Goal: Complete application form: Complete application form

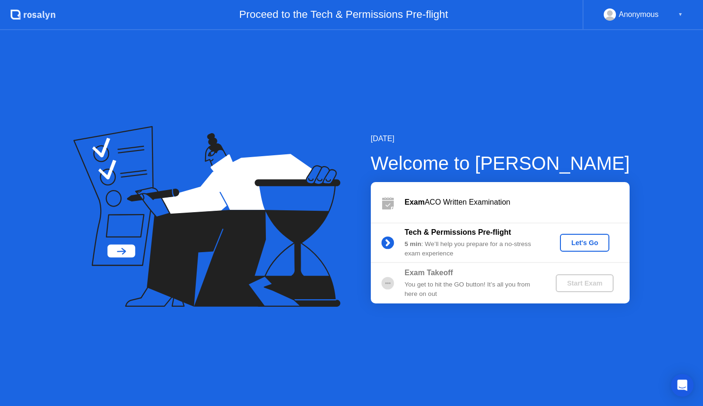
click at [580, 240] on div "Let's Go" at bounding box center [585, 243] width 42 height 8
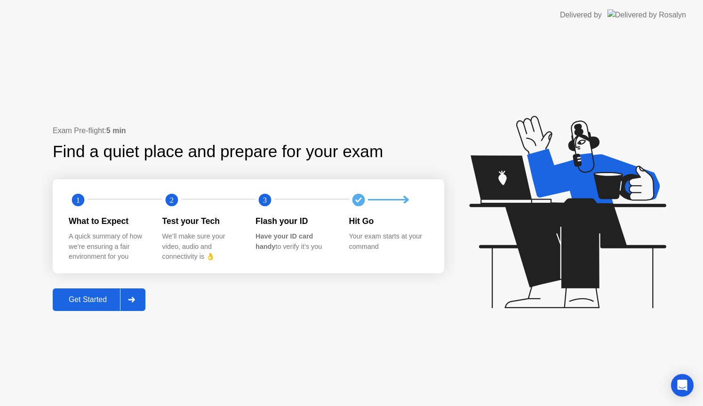
click at [142, 301] on div at bounding box center [131, 300] width 23 height 22
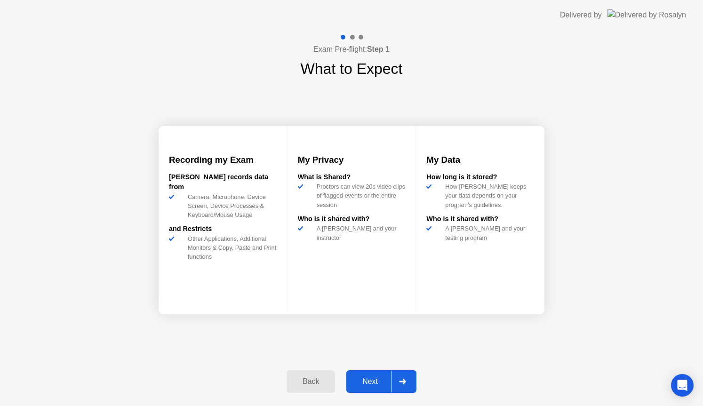
click at [412, 384] on div at bounding box center [402, 382] width 23 height 22
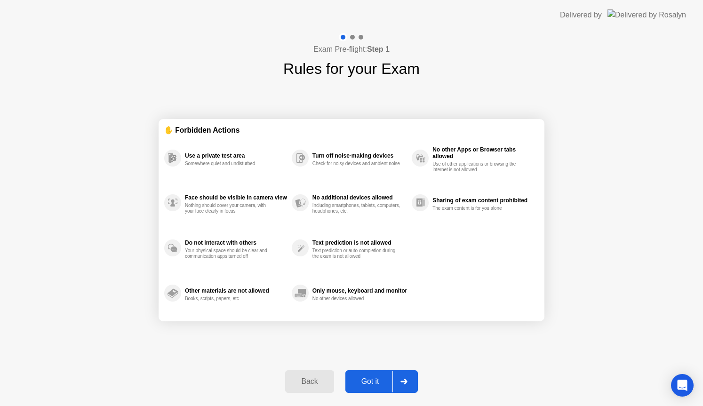
click at [397, 381] on div at bounding box center [403, 382] width 23 height 22
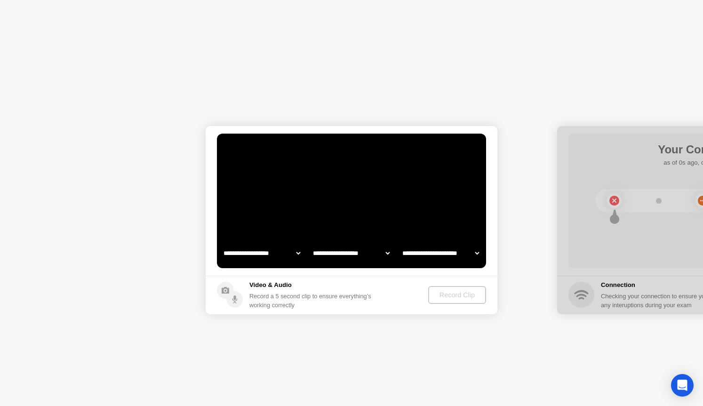
select select "**********"
select select "*******"
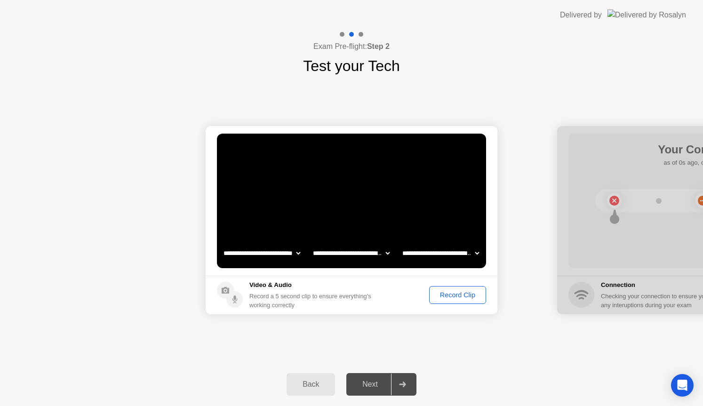
click at [397, 381] on div at bounding box center [402, 385] width 23 height 22
click at [434, 298] on div "Record Clip" at bounding box center [457, 295] width 50 height 8
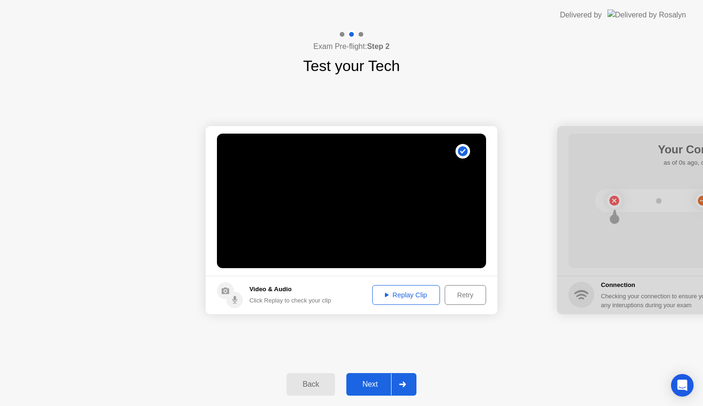
click at [406, 375] on div at bounding box center [402, 385] width 23 height 22
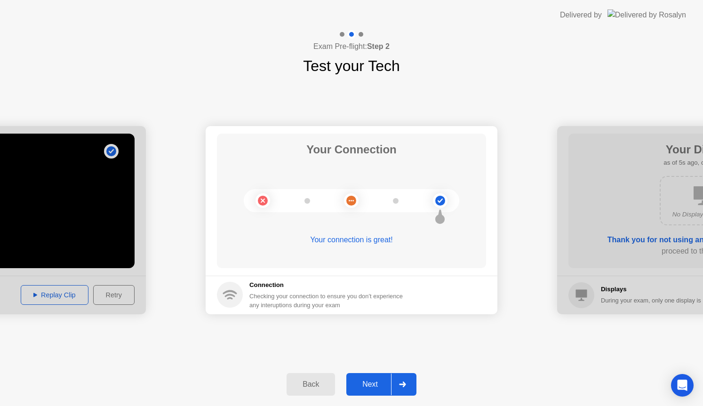
click at [406, 375] on div at bounding box center [402, 385] width 23 height 22
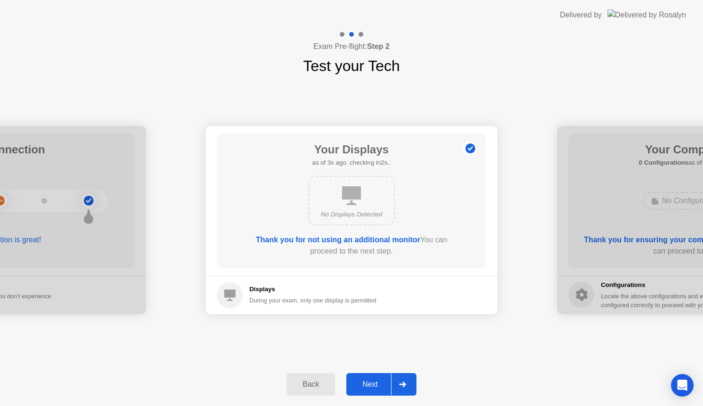
click at [406, 375] on div at bounding box center [402, 385] width 23 height 22
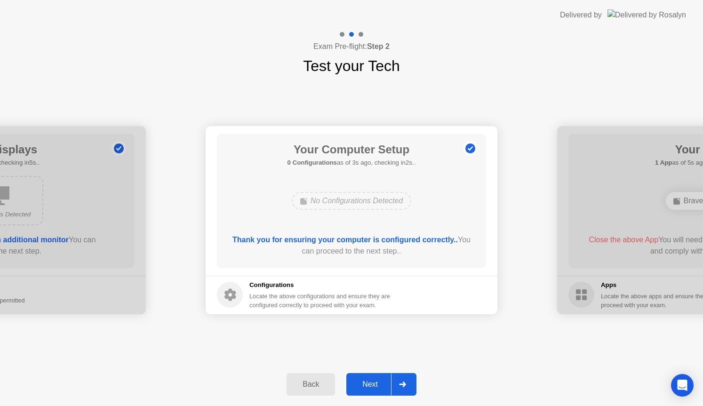
click at [406, 375] on div at bounding box center [402, 385] width 23 height 22
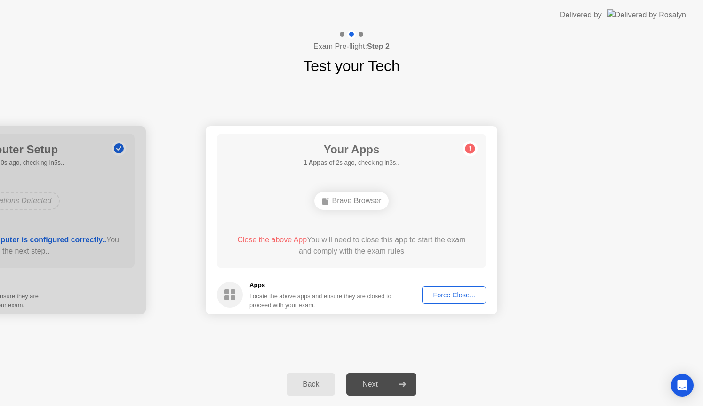
click at [431, 299] on div "Force Close..." at bounding box center [453, 295] width 57 height 8
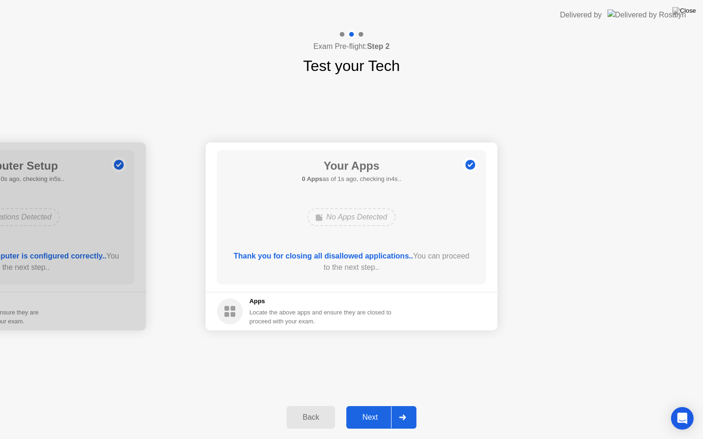
click at [389, 406] on div "Next" at bounding box center [370, 417] width 42 height 8
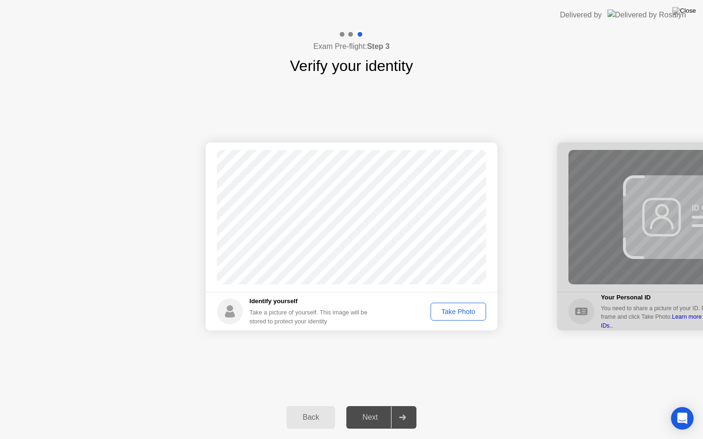
click at [453, 308] on div "Take Photo" at bounding box center [458, 312] width 49 height 8
click at [403, 406] on div at bounding box center [402, 418] width 23 height 22
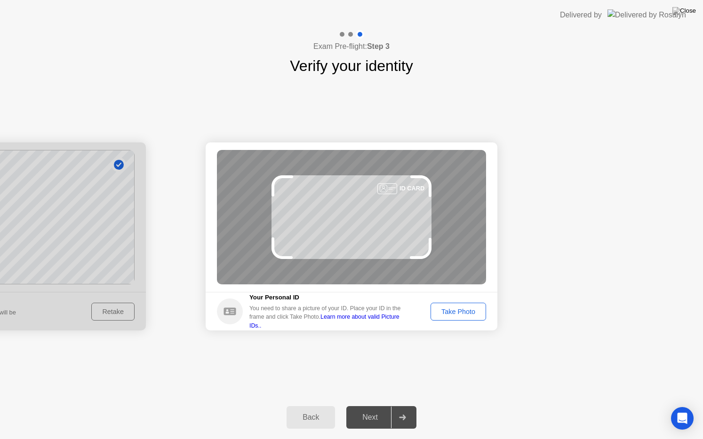
click at [468, 315] on div "Take Photo" at bounding box center [458, 312] width 49 height 8
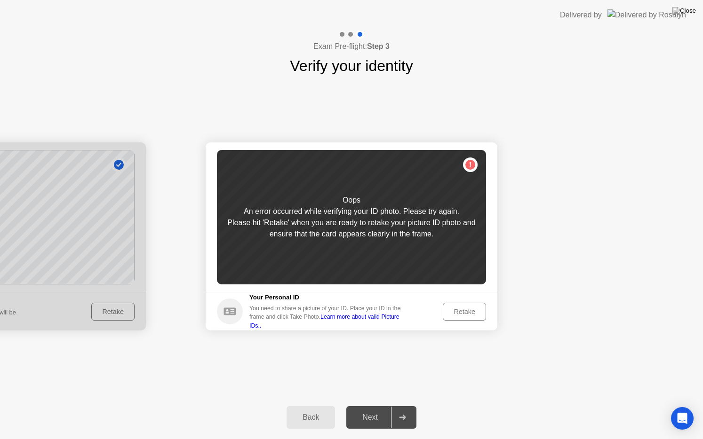
click at [468, 315] on div "Retake" at bounding box center [464, 312] width 37 height 8
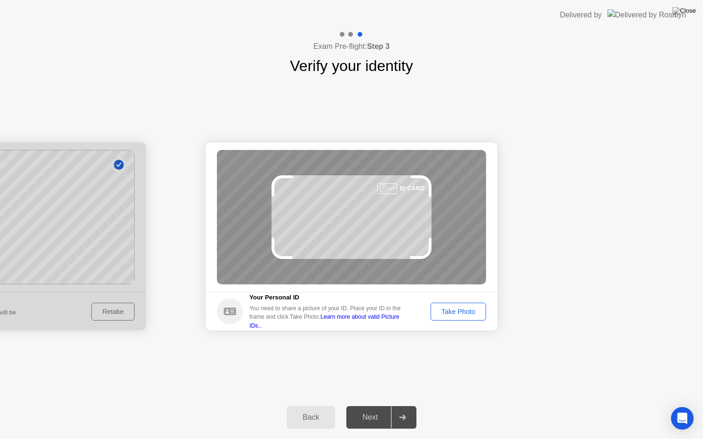
click at [468, 315] on div "Take Photo" at bounding box center [458, 312] width 49 height 8
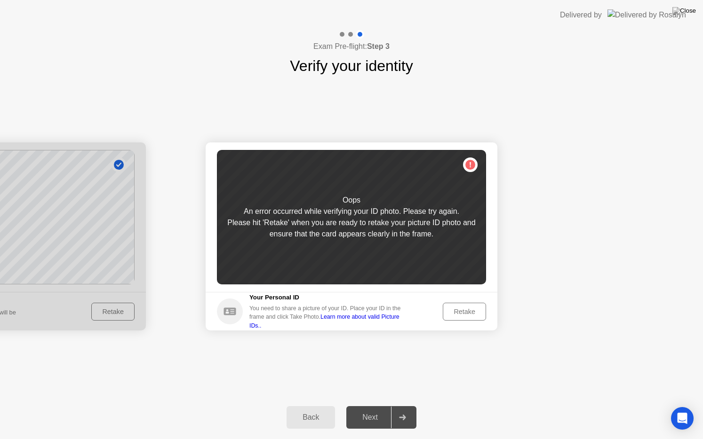
click at [468, 315] on div "Retake" at bounding box center [464, 312] width 37 height 8
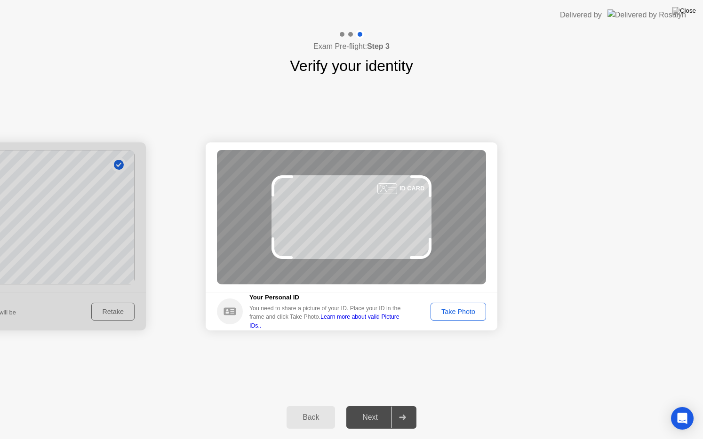
click at [375, 228] on div "ID CARD" at bounding box center [351, 217] width 269 height 135
click at [452, 312] on div "Take Photo" at bounding box center [458, 312] width 49 height 8
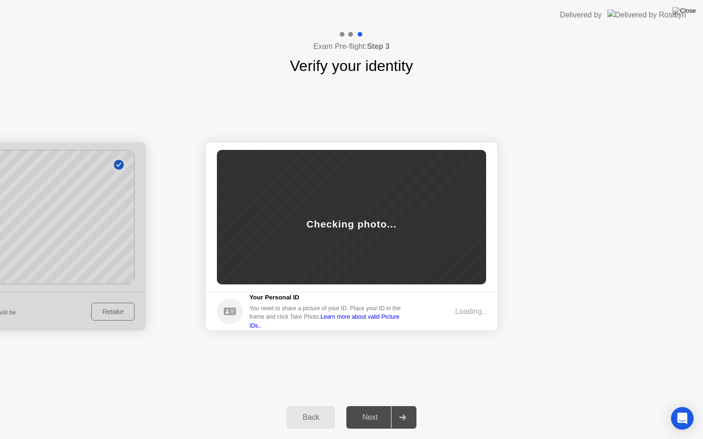
click at [308, 406] on button "Back" at bounding box center [310, 417] width 48 height 23
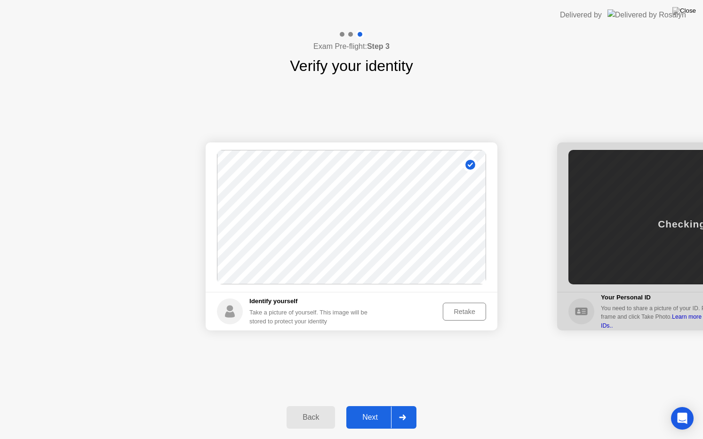
click at [400, 406] on icon at bounding box center [402, 418] width 7 height 6
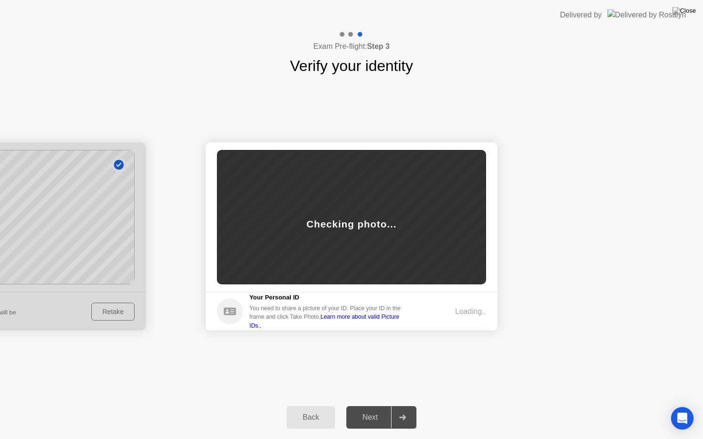
click at [399, 318] on link "Learn more about valid Picture IDs.." at bounding box center [324, 321] width 150 height 15
click at [374, 218] on div "Checking photo..." at bounding box center [351, 224] width 90 height 15
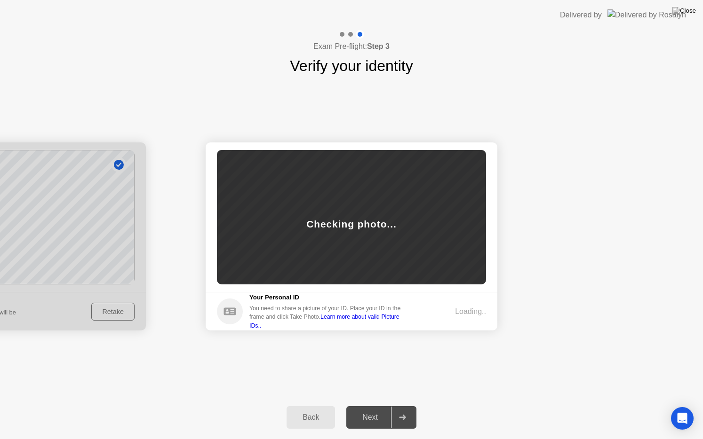
click at [374, 218] on div "Checking photo..." at bounding box center [351, 224] width 90 height 15
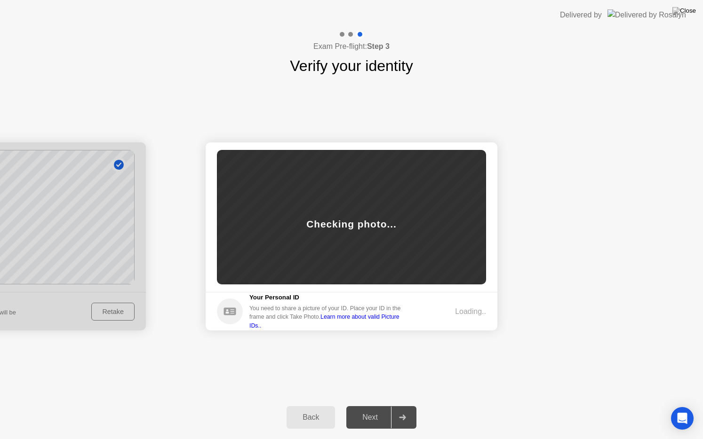
click at [374, 218] on div "Checking photo..." at bounding box center [351, 224] width 90 height 15
click at [691, 15] on img at bounding box center [684, 11] width 24 height 8
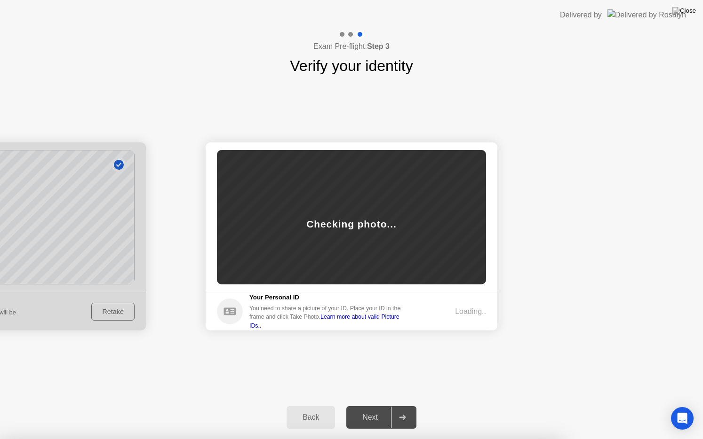
click at [301, 406] on button "Back" at bounding box center [310, 417] width 48 height 23
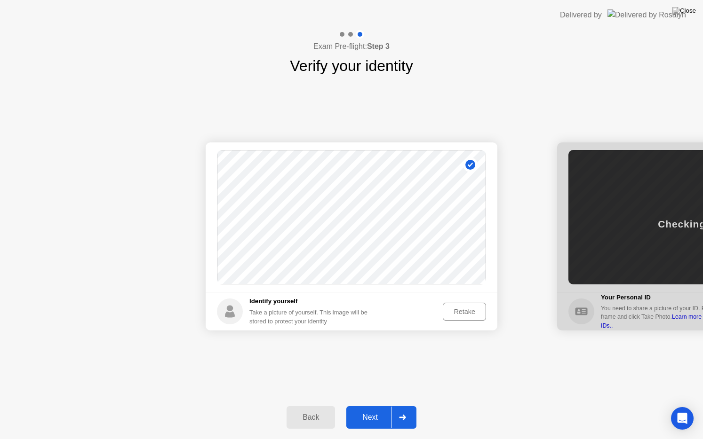
click at [301, 406] on button "Back" at bounding box center [310, 417] width 48 height 23
select select "**********"
select select "*******"
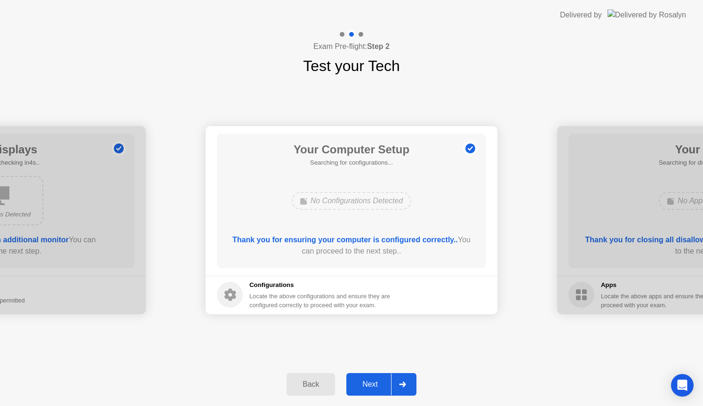
click at [373, 380] on div "Next" at bounding box center [370, 384] width 42 height 8
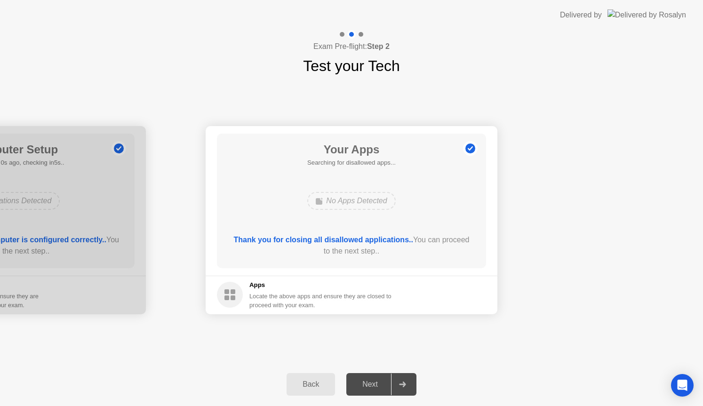
click at [373, 380] on div "Next" at bounding box center [370, 384] width 42 height 8
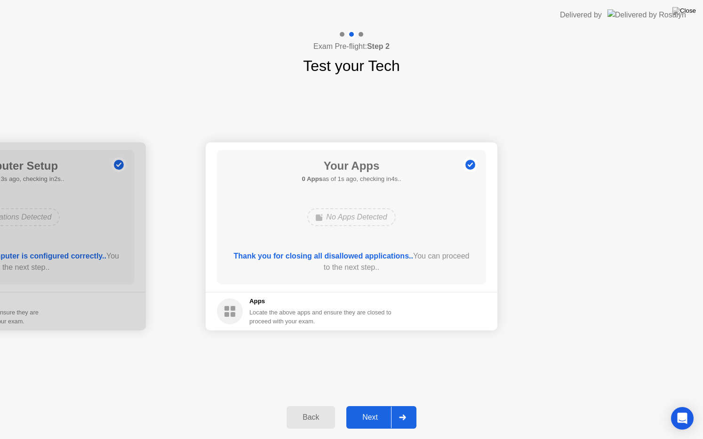
click at [385, 406] on button "Next" at bounding box center [381, 417] width 70 height 23
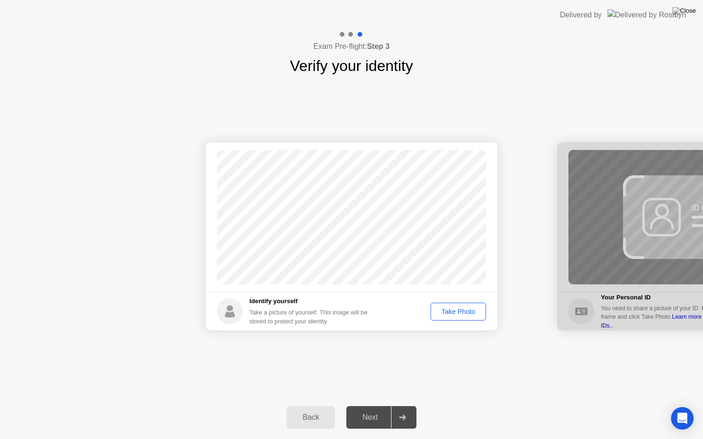
click at [442, 318] on button "Take Photo" at bounding box center [458, 312] width 56 height 18
click at [387, 406] on div "Next" at bounding box center [370, 417] width 42 height 8
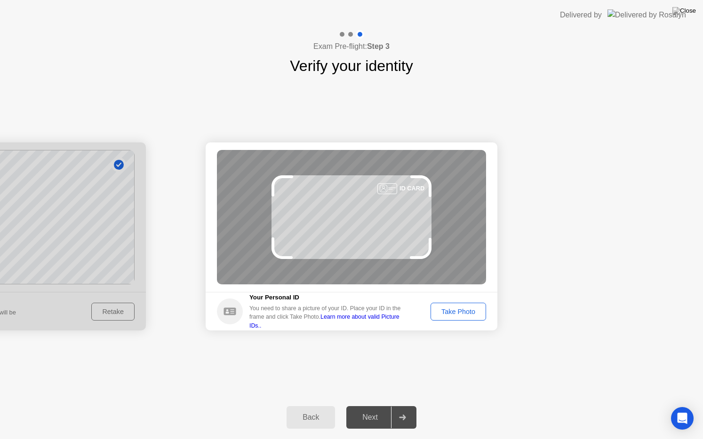
click at [477, 308] on div "Take Photo" at bounding box center [458, 312] width 49 height 8
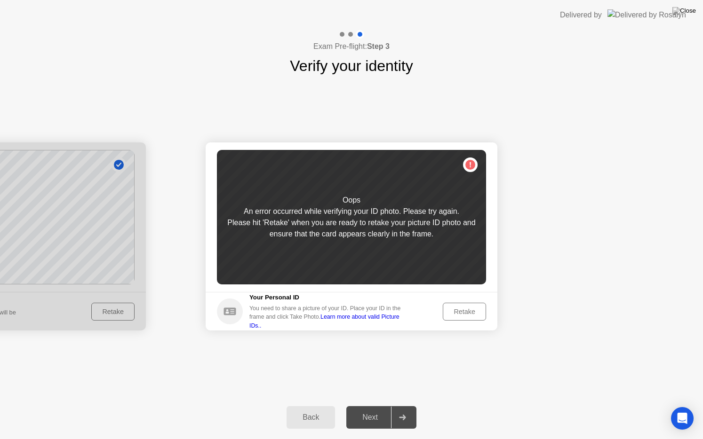
click at [475, 313] on div "Retake" at bounding box center [464, 312] width 37 height 8
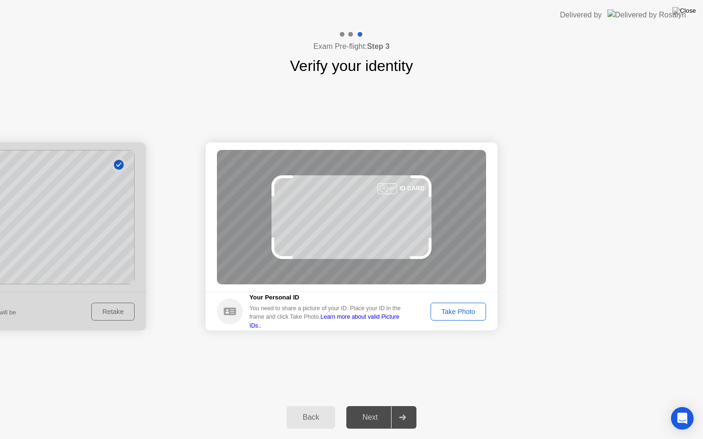
click at [485, 313] on button "Take Photo" at bounding box center [458, 312] width 56 height 18
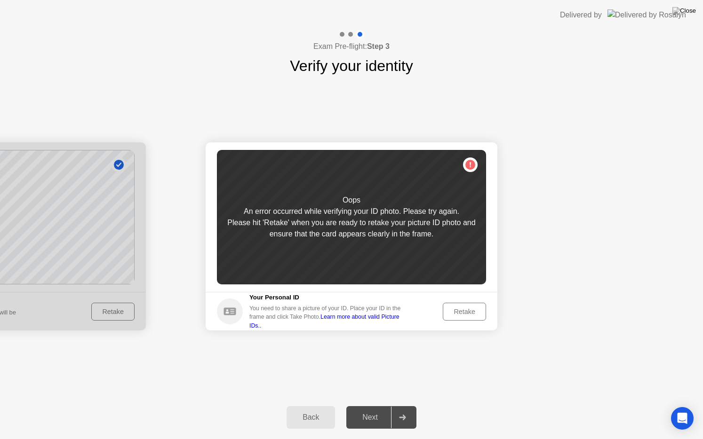
click at [474, 314] on div "Retake" at bounding box center [464, 312] width 37 height 8
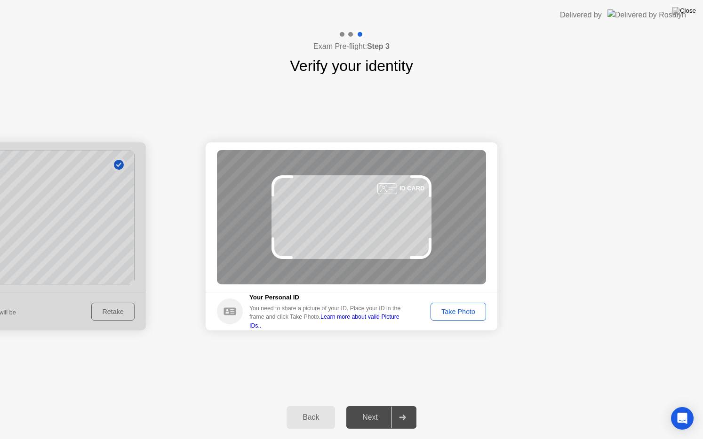
click at [458, 310] on div "Take Photo" at bounding box center [458, 312] width 49 height 8
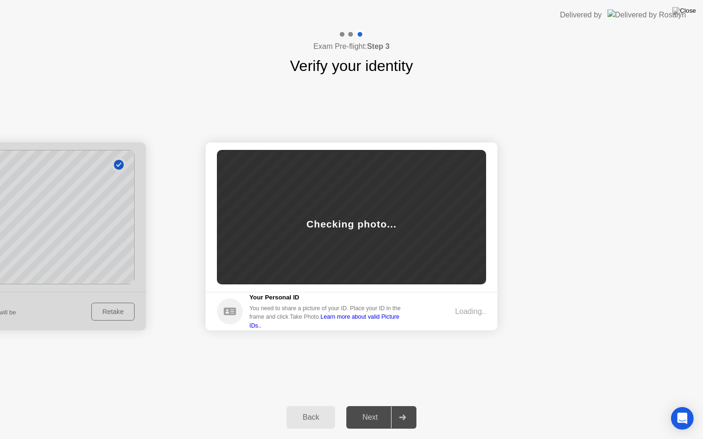
click at [0, 278] on div at bounding box center [0, 237] width 292 height 188
click at [684, 406] on div "Open Intercom Messenger" at bounding box center [682, 418] width 25 height 25
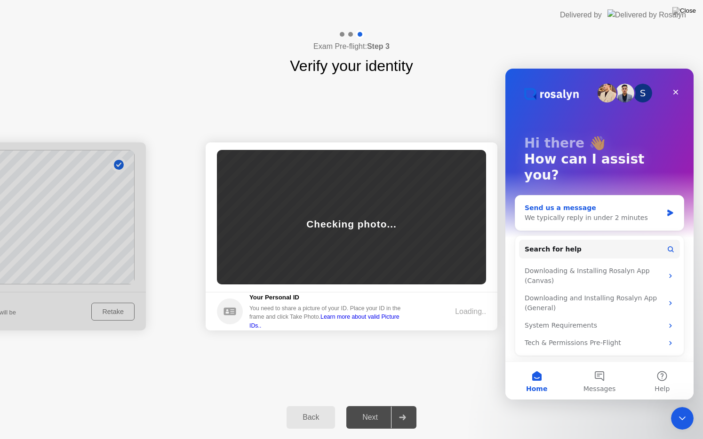
click at [594, 213] on div "We typically reply in under 2 minutes" at bounding box center [594, 218] width 138 height 10
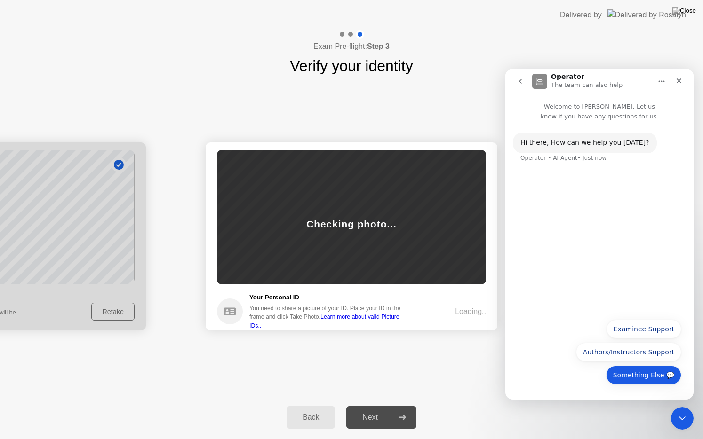
click at [630, 374] on button "Something Else 💬" at bounding box center [643, 375] width 75 height 19
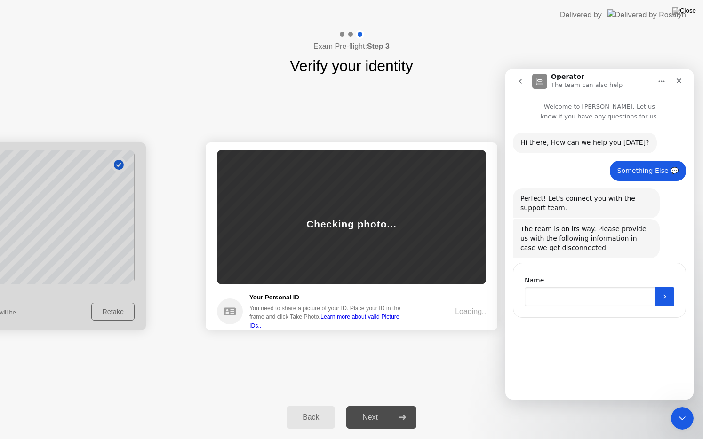
click at [576, 305] on input "Name" at bounding box center [590, 296] width 131 height 19
type input "*"
type input "**********"
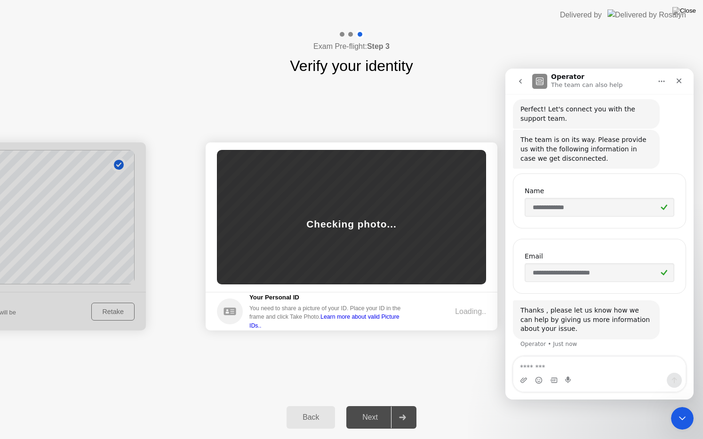
scroll to position [90, 0]
type textarea "**********"
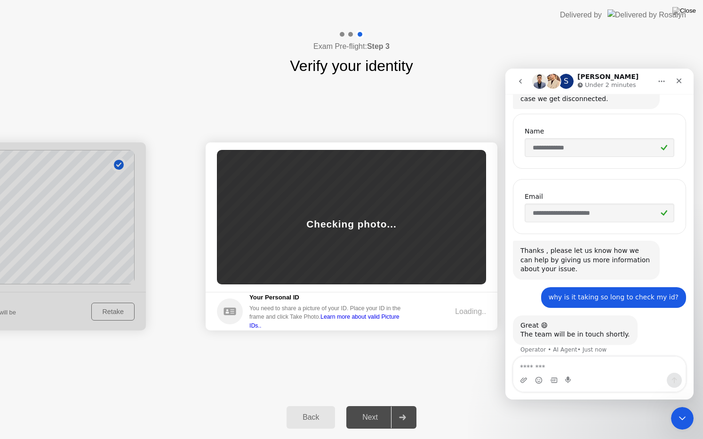
scroll to position [156, 0]
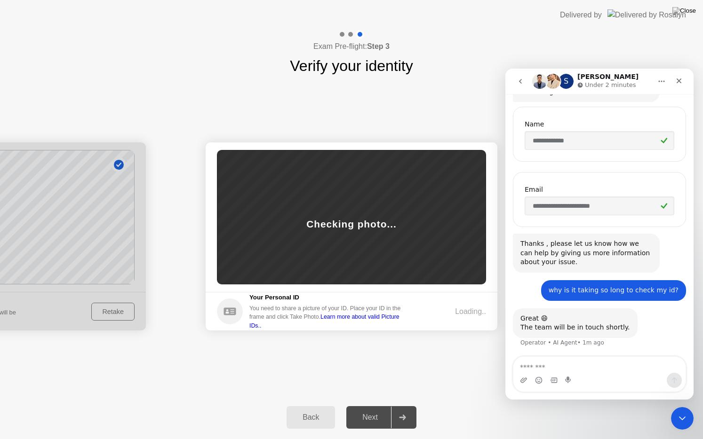
click at [520, 80] on icon "go back" at bounding box center [520, 81] width 3 height 5
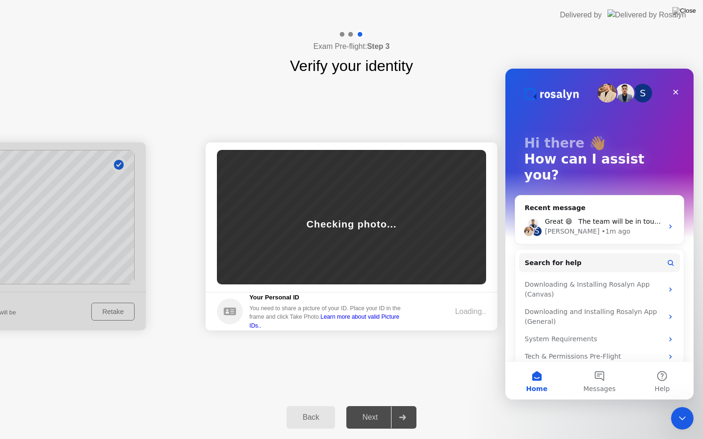
scroll to position [0, 0]
click at [607, 373] on button "Messages" at bounding box center [599, 381] width 63 height 38
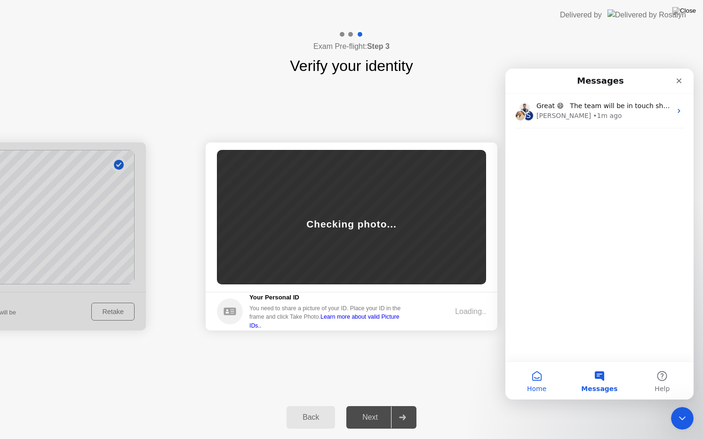
click at [533, 373] on button "Home" at bounding box center [536, 381] width 63 height 38
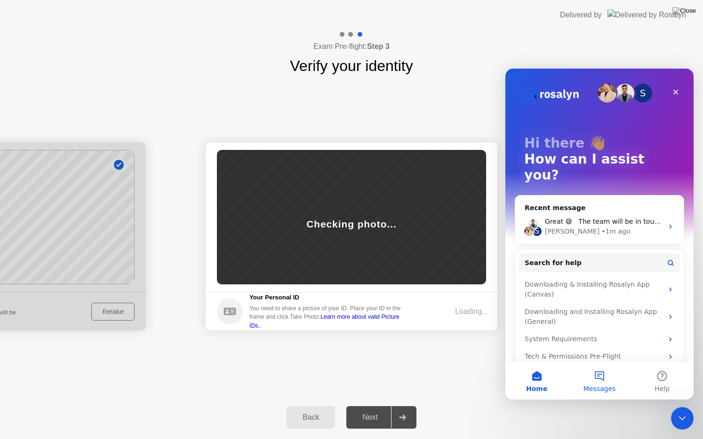
click at [594, 363] on button "Messages" at bounding box center [599, 381] width 63 height 38
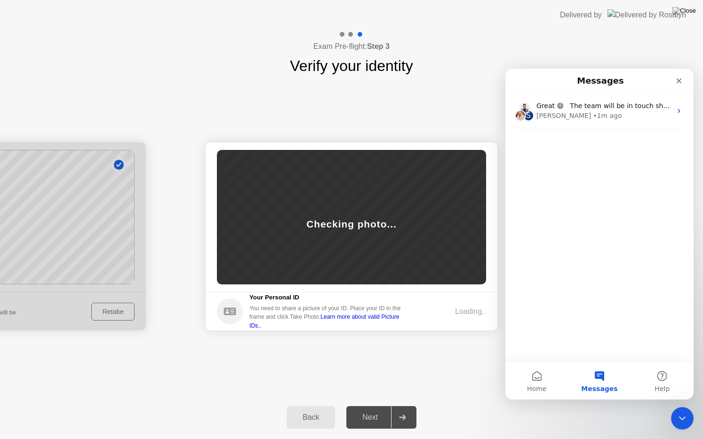
click at [454, 87] on div "Success Photo is correctly taken Identify yourself Take a picture of yourself. …" at bounding box center [351, 236] width 703 height 319
click at [683, 14] on button at bounding box center [684, 11] width 28 height 12
drag, startPoint x: 336, startPoint y: 237, endPoint x: 375, endPoint y: 237, distance: 39.0
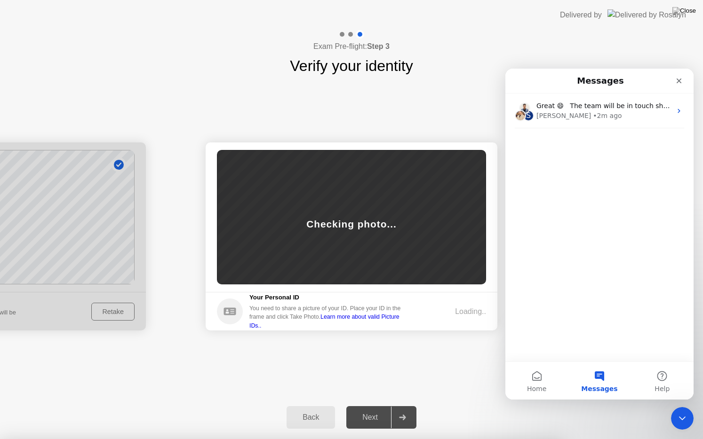
drag, startPoint x: 316, startPoint y: 406, endPoint x: 311, endPoint y: 417, distance: 12.4
click at [311, 406] on div "Back Next" at bounding box center [351, 417] width 703 height 43
click at [311, 406] on div "Back" at bounding box center [310, 417] width 43 height 8
